Goal: Information Seeking & Learning: Learn about a topic

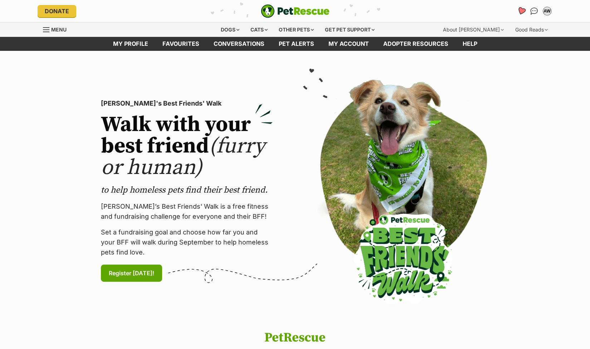
click at [524, 11] on icon "Favourites" at bounding box center [521, 11] width 9 height 8
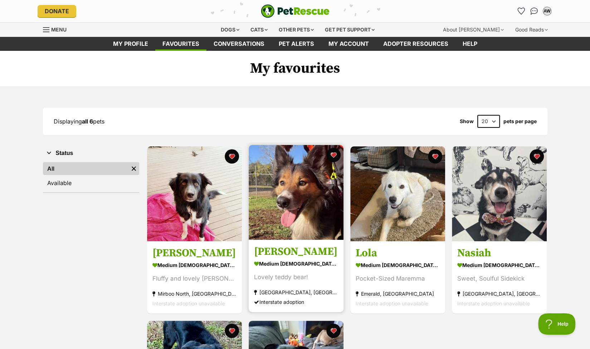
click at [303, 198] on img at bounding box center [296, 192] width 95 height 95
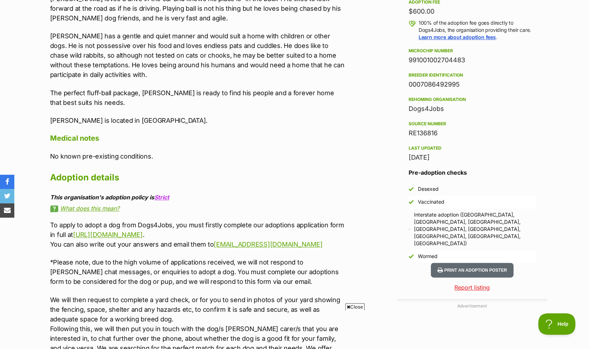
scroll to position [575, 0]
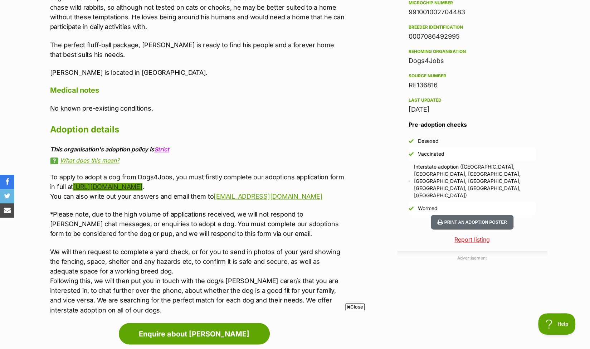
click at [116, 186] on link "http://dogs4jobs.com.au/adoption-form/" at bounding box center [107, 187] width 69 height 8
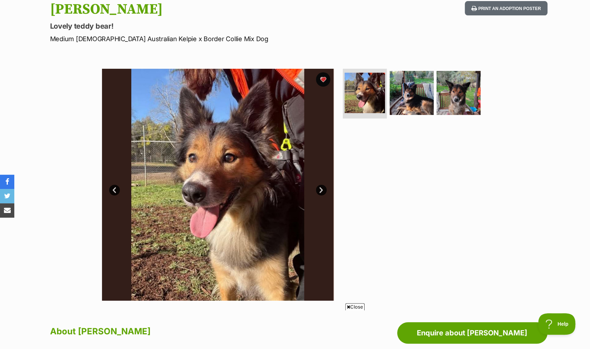
scroll to position [63, 0]
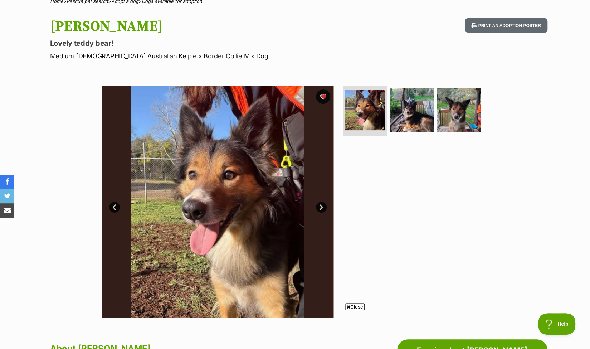
click at [326, 205] on link "Next" at bounding box center [321, 207] width 11 height 11
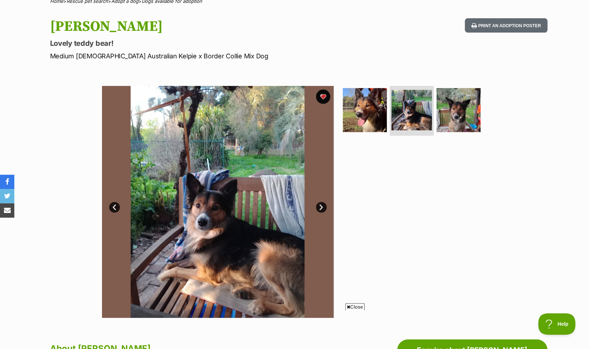
click at [319, 209] on link "Next" at bounding box center [321, 207] width 11 height 11
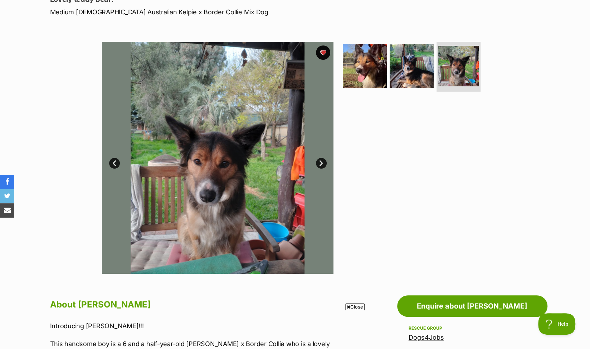
scroll to position [108, 0]
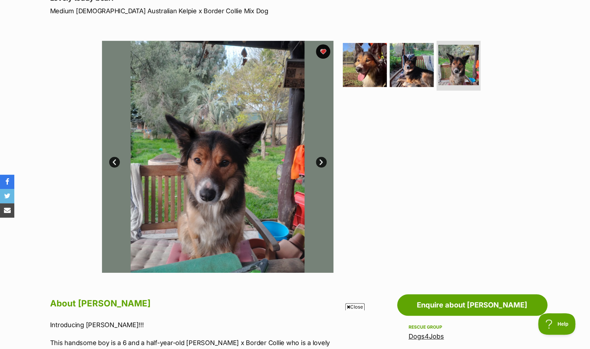
click at [321, 165] on link "Next" at bounding box center [321, 162] width 11 height 11
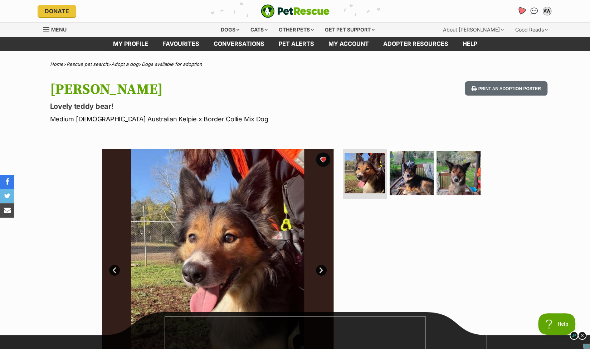
scroll to position [0, 0]
click at [504, 86] on button "Print an adoption poster" at bounding box center [506, 88] width 82 height 15
click at [521, 9] on icon "Favourites" at bounding box center [521, 11] width 9 height 8
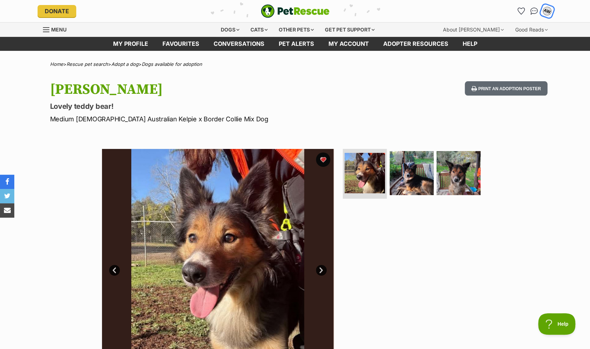
click at [551, 12] on button "AW" at bounding box center [547, 11] width 15 height 15
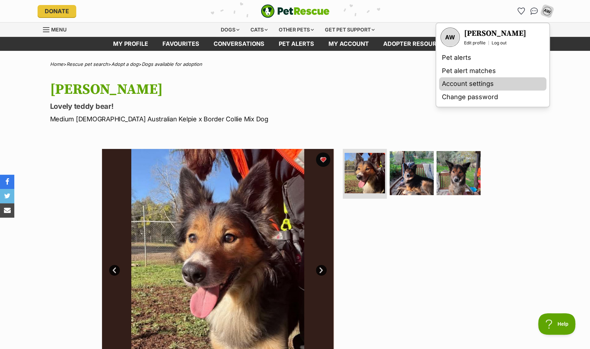
click at [485, 86] on link "Account settings" at bounding box center [492, 83] width 107 height 13
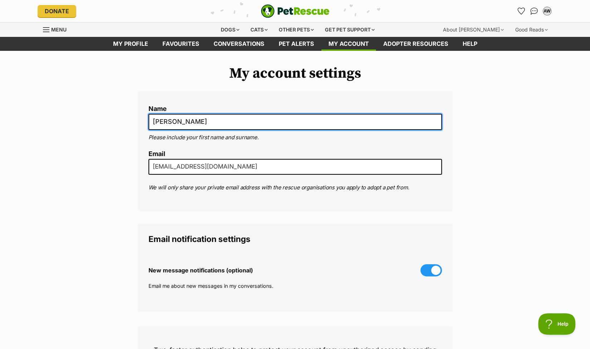
click at [156, 124] on input "Andrea Wilson" at bounding box center [296, 122] width 294 height 16
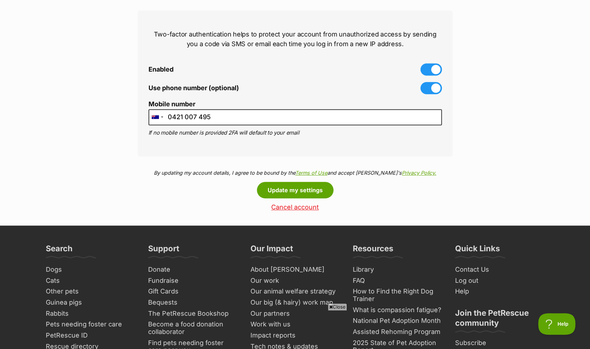
scroll to position [316, 0]
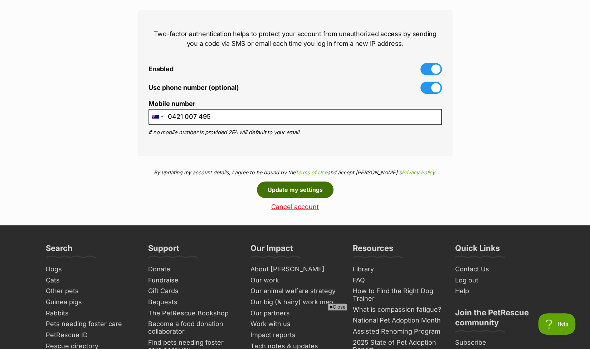
type input "[PERSON_NAME]"
click at [304, 188] on button "Update my settings" at bounding box center [295, 190] width 77 height 16
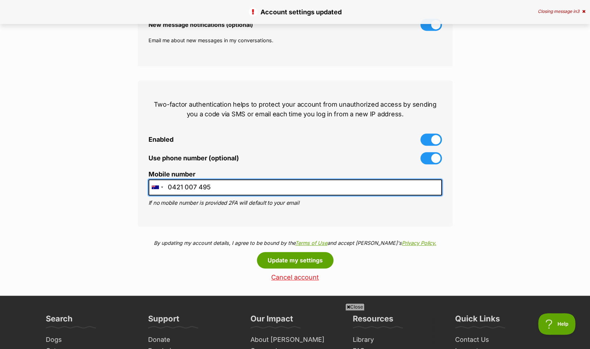
click at [177, 189] on input "0421 007 495" at bounding box center [296, 187] width 294 height 16
drag, startPoint x: 176, startPoint y: 187, endPoint x: 364, endPoint y: 163, distance: 189.8
click at [364, 163] on ol "Enabled Use phone number (optional) Mobile number United States +1 United Kingd…" at bounding box center [296, 170] width 294 height 73
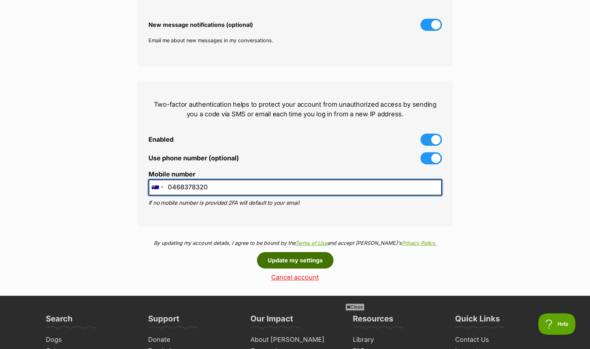
type input "0468378320"
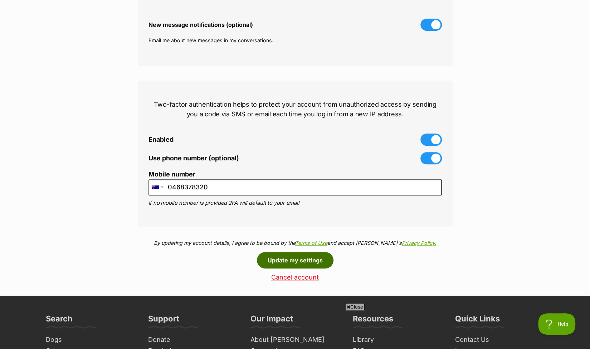
click at [285, 262] on button "Update my settings" at bounding box center [295, 260] width 77 height 16
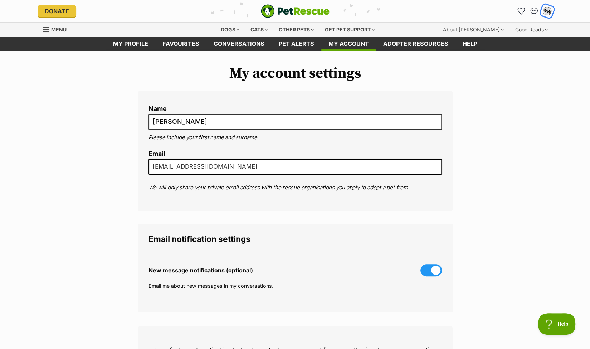
click at [547, 11] on div "WW" at bounding box center [547, 10] width 9 height 9
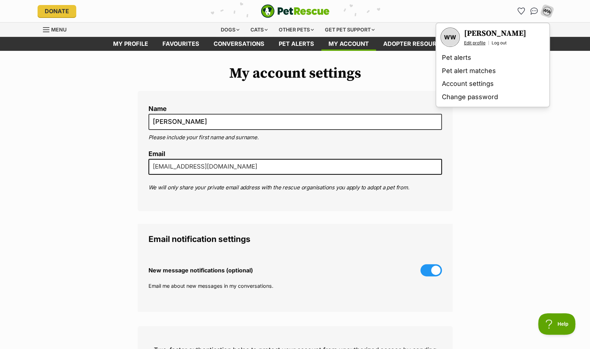
click at [479, 43] on link "Edit profile" at bounding box center [474, 43] width 21 height 6
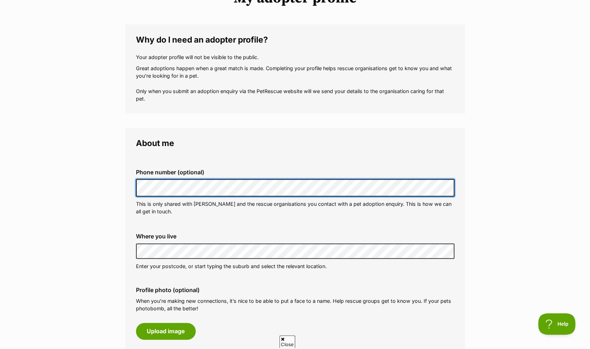
click at [254, 176] on div "Phone number (optional) This is only shared with PetRescue and the rescue organ…" at bounding box center [295, 192] width 330 height 58
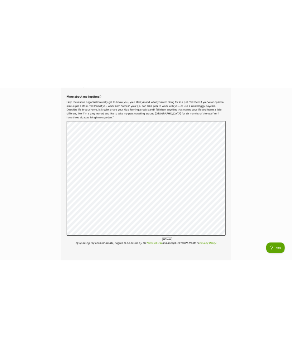
scroll to position [1022, 0]
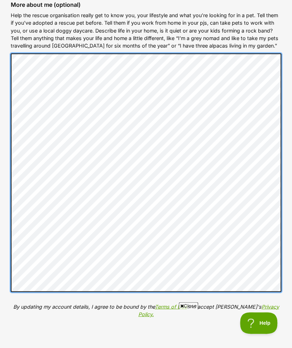
click at [284, 72] on div "More about me (optional) Help the rescue organisation really get to know you, y…" at bounding box center [146, 165] width 282 height 339
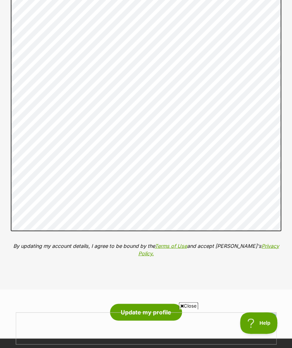
scroll to position [0, 0]
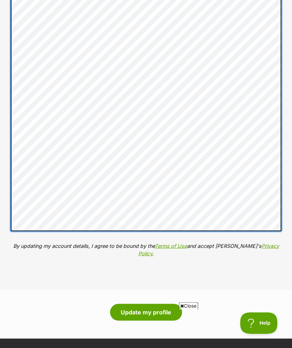
click at [8, 118] on div "More about me (optional) Help the rescue organisation really get to know you, y…" at bounding box center [146, 104] width 282 height 339
click at [7, 151] on div "More about me (optional) Help the rescue organisation really get to know you, y…" at bounding box center [146, 104] width 282 height 339
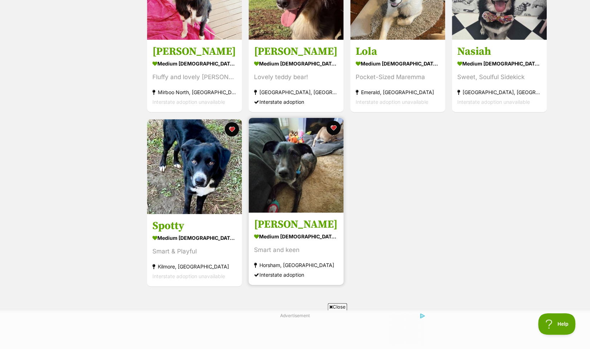
click at [281, 196] on img at bounding box center [296, 165] width 95 height 95
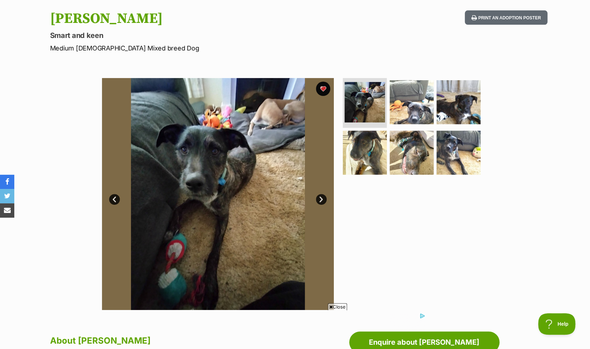
click at [321, 198] on link "Next" at bounding box center [321, 199] width 11 height 11
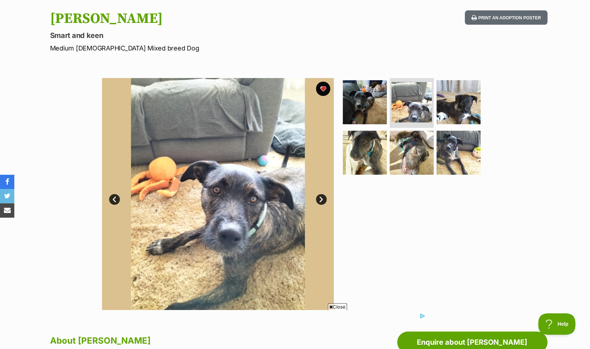
click at [321, 198] on link "Next" at bounding box center [321, 199] width 11 height 11
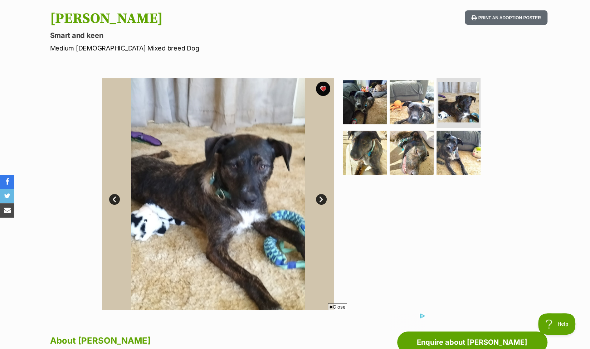
click at [321, 198] on link "Next" at bounding box center [321, 199] width 11 height 11
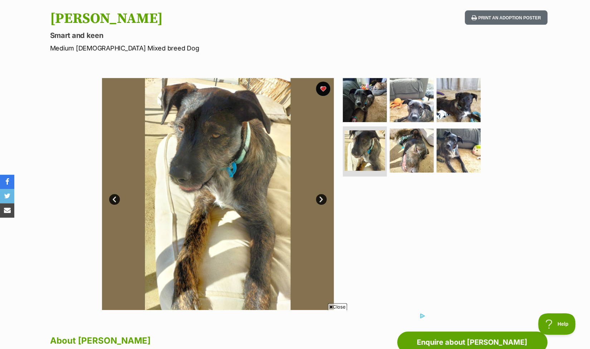
click at [321, 198] on link "Next" at bounding box center [321, 199] width 11 height 11
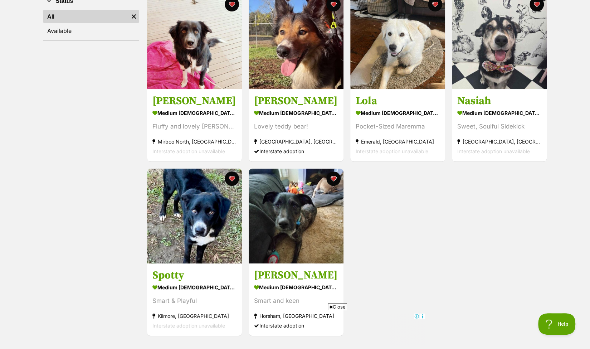
scroll to position [147, 0]
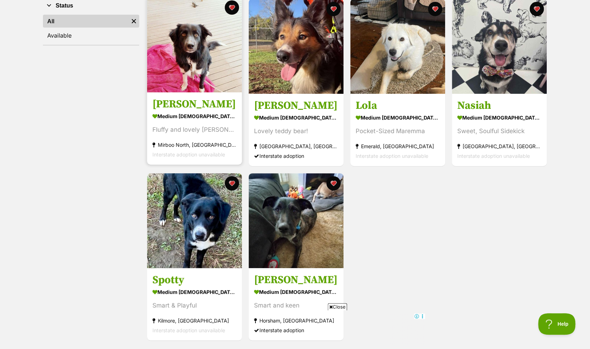
click at [190, 63] on img at bounding box center [194, 44] width 95 height 95
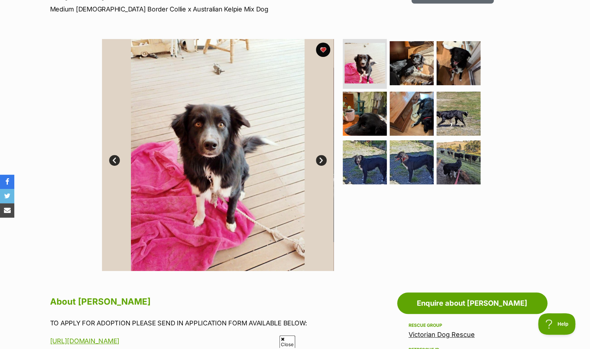
click at [322, 157] on link "Next" at bounding box center [321, 160] width 11 height 11
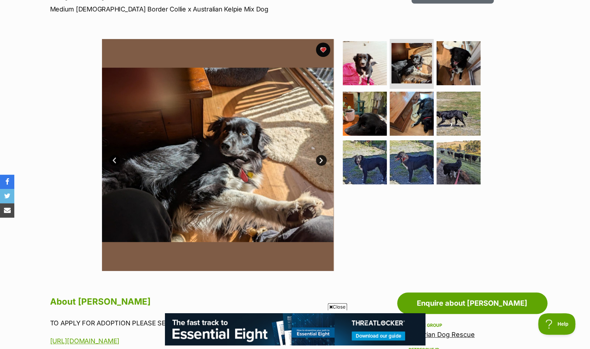
click at [322, 157] on link "Next" at bounding box center [321, 160] width 11 height 11
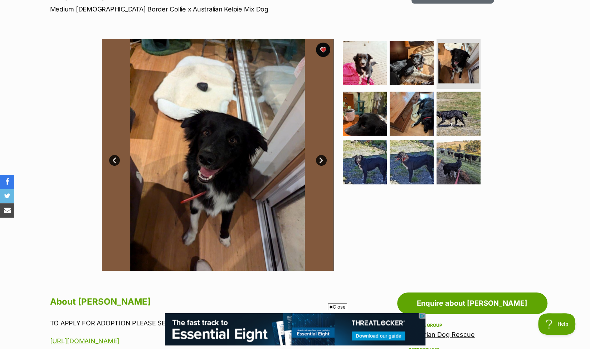
click at [322, 157] on link "Next" at bounding box center [321, 160] width 11 height 11
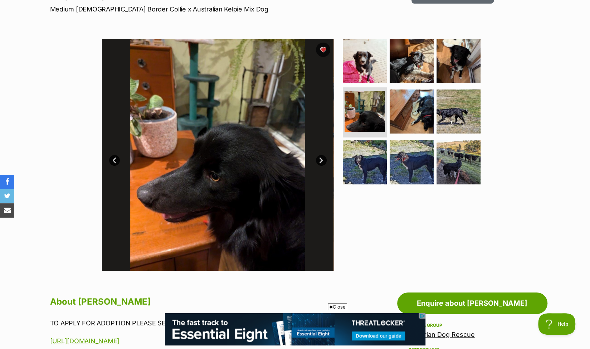
click at [322, 157] on link "Next" at bounding box center [321, 160] width 11 height 11
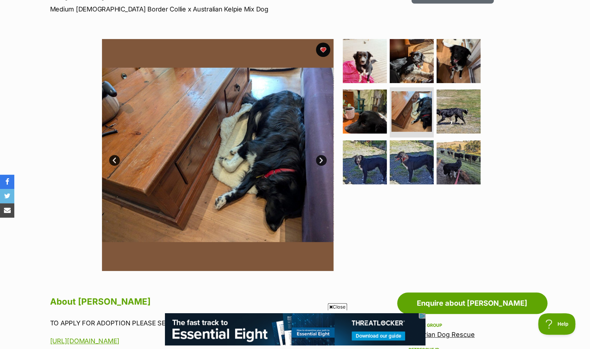
click at [322, 157] on link "Next" at bounding box center [321, 160] width 11 height 11
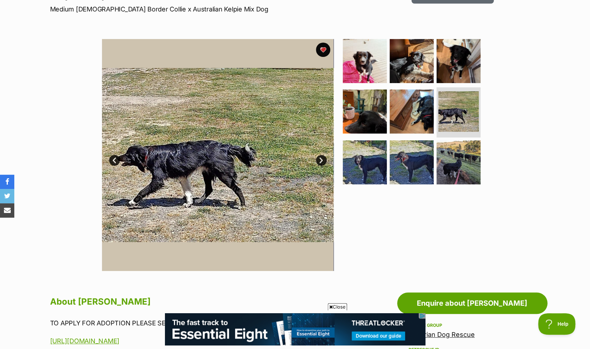
click at [321, 161] on link "Next" at bounding box center [321, 160] width 11 height 11
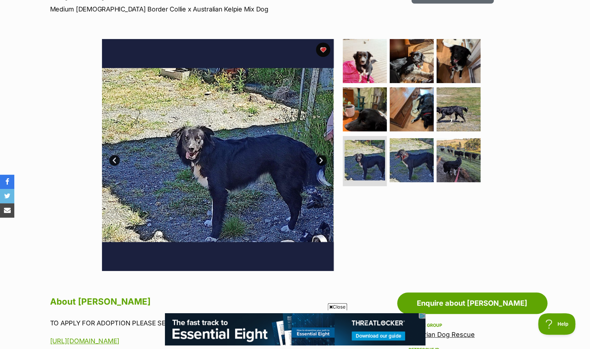
click at [322, 161] on link "Next" at bounding box center [321, 160] width 11 height 11
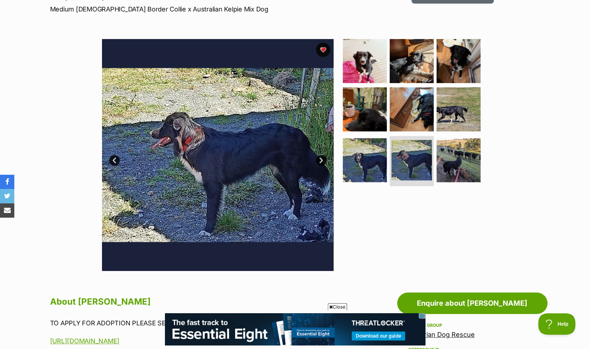
click at [322, 161] on link "Next" at bounding box center [321, 160] width 11 height 11
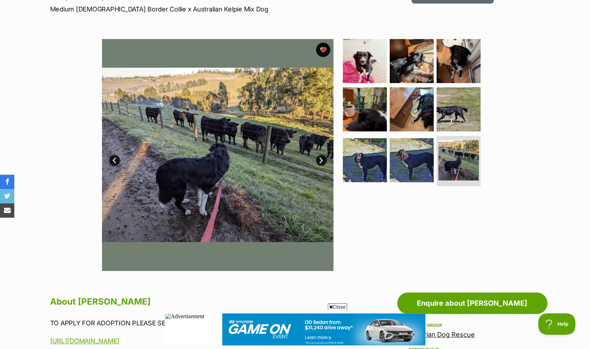
click at [320, 160] on link "Next" at bounding box center [321, 160] width 11 height 11
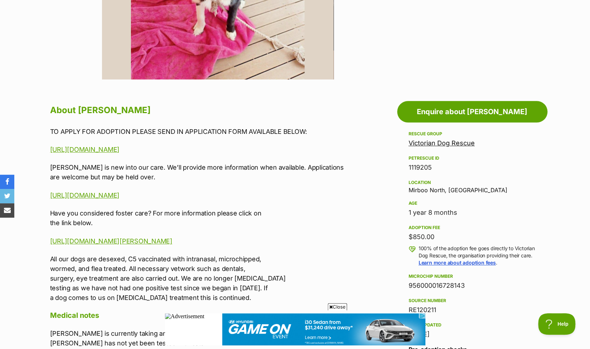
scroll to position [306, 0]
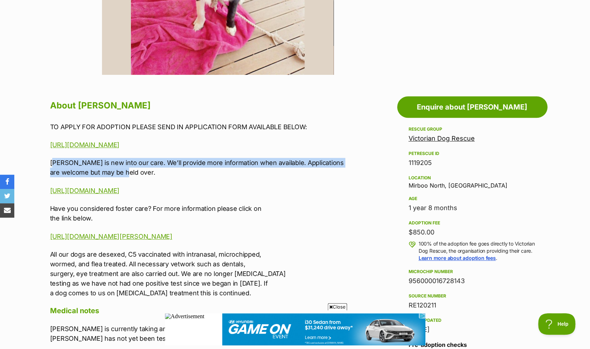
drag, startPoint x: 54, startPoint y: 164, endPoint x: 191, endPoint y: 170, distance: 137.6
click at [191, 170] on p "Finn is new into our care. We’ll provide more information when available. Appli…" at bounding box center [198, 167] width 296 height 19
click at [120, 190] on link "https://www.victoriandogrescue.org.au/dogs-for-adoption/" at bounding box center [84, 191] width 69 height 8
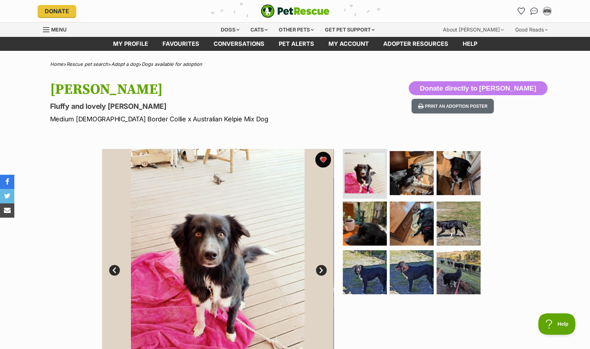
scroll to position [0, 0]
click at [321, 162] on button "favourite" at bounding box center [323, 160] width 16 height 16
click at [521, 13] on icon "Favourites" at bounding box center [521, 11] width 9 height 8
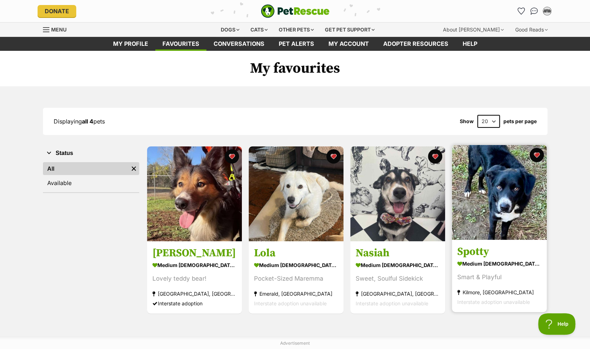
click at [498, 212] on img at bounding box center [499, 192] width 95 height 95
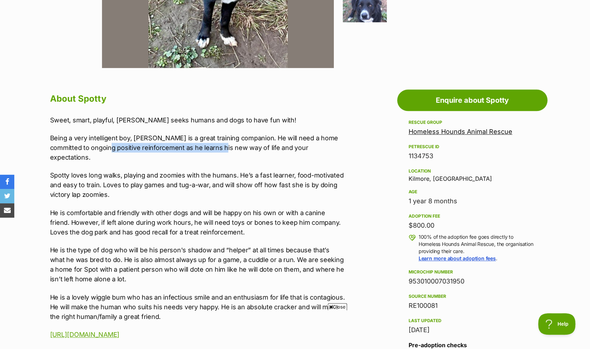
drag, startPoint x: 97, startPoint y: 147, endPoint x: 214, endPoint y: 146, distance: 117.4
click at [214, 146] on p "Being a very intelligent boy, [PERSON_NAME] is a great training companion. He w…" at bounding box center [198, 147] width 296 height 29
click at [107, 170] on p "Spotty loves long walks, playing and zoomies with the humans. He’s a fast learn…" at bounding box center [198, 184] width 296 height 29
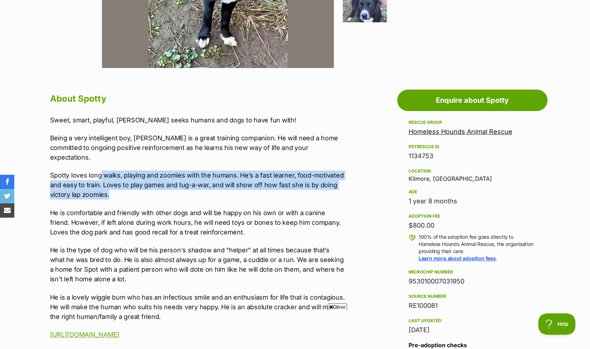
drag, startPoint x: 100, startPoint y: 164, endPoint x: 287, endPoint y: 184, distance: 188.0
click at [287, 184] on p "Spotty loves long walks, playing and zoomies with the humans. He’s a fast learn…" at bounding box center [198, 184] width 296 height 29
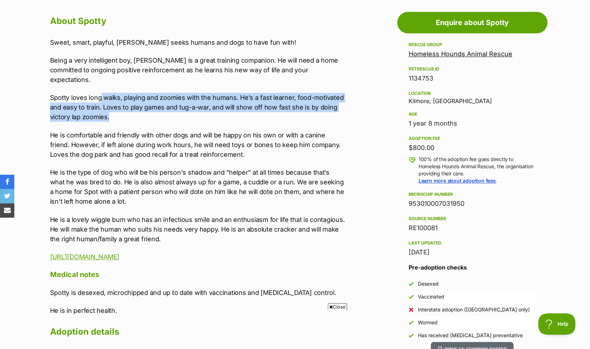
scroll to position [436, 0]
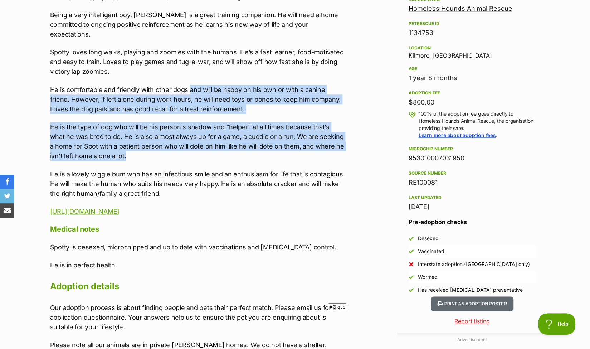
drag, startPoint x: 189, startPoint y: 80, endPoint x: 248, endPoint y: 145, distance: 88.2
click at [248, 145] on div "Sweet, smart, playful, [PERSON_NAME] seeks humans and dogs to have fun with! Be…" at bounding box center [198, 104] width 296 height 224
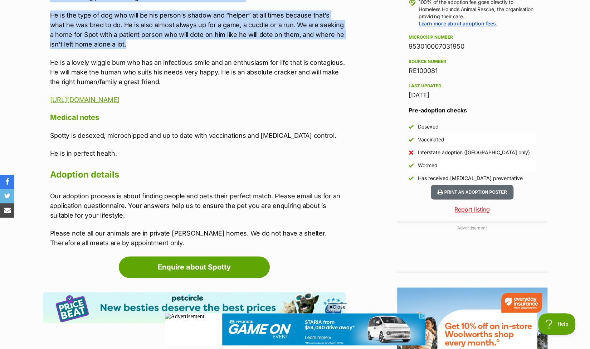
scroll to position [0, 0]
